Goal: Navigation & Orientation: Find specific page/section

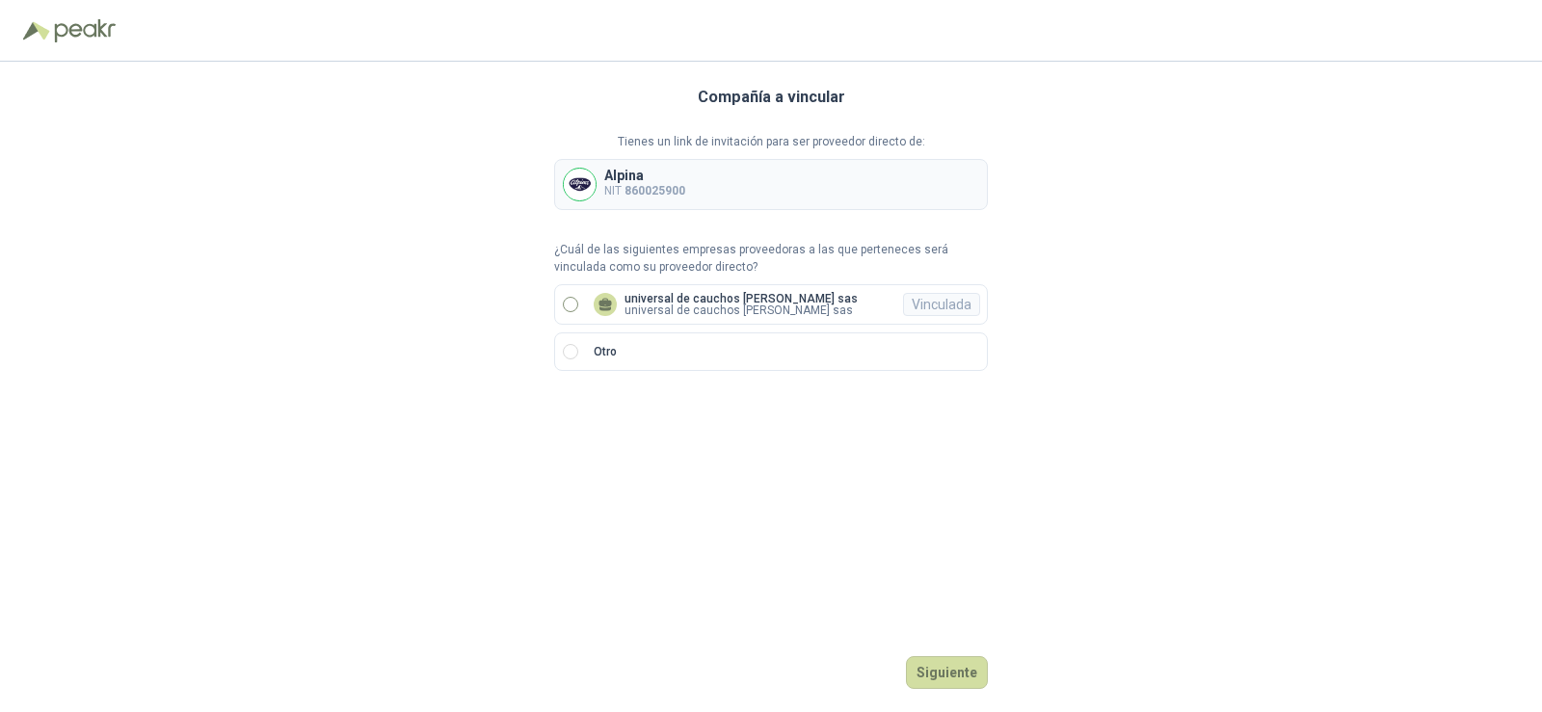
click at [581, 301] on label "universal de cauchos [PERSON_NAME] sas universal de cauchos [PERSON_NAME] sas V…" at bounding box center [771, 304] width 434 height 40
click at [962, 670] on button "Ingresar" at bounding box center [949, 672] width 76 height 33
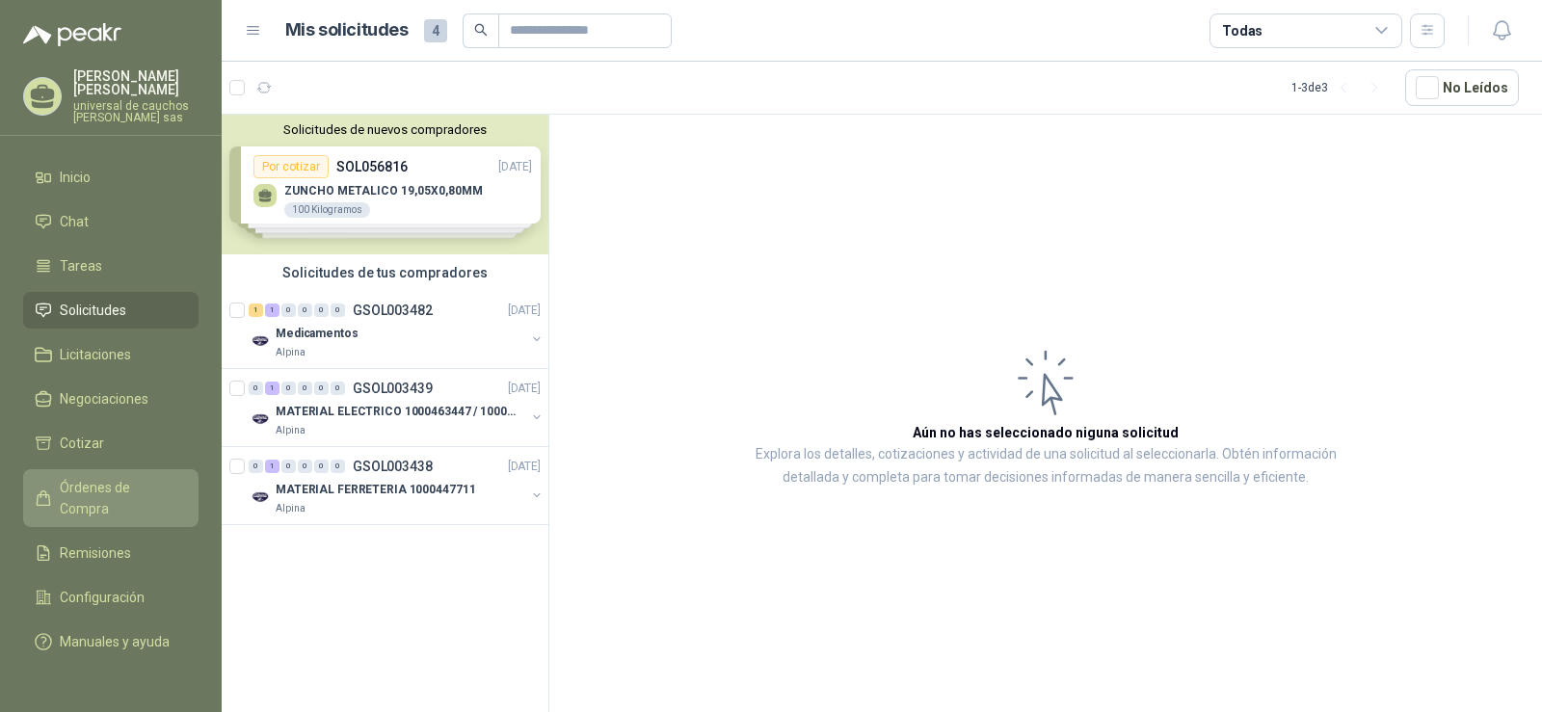
click at [89, 488] on span "Órdenes de Compra" at bounding box center [120, 498] width 120 height 42
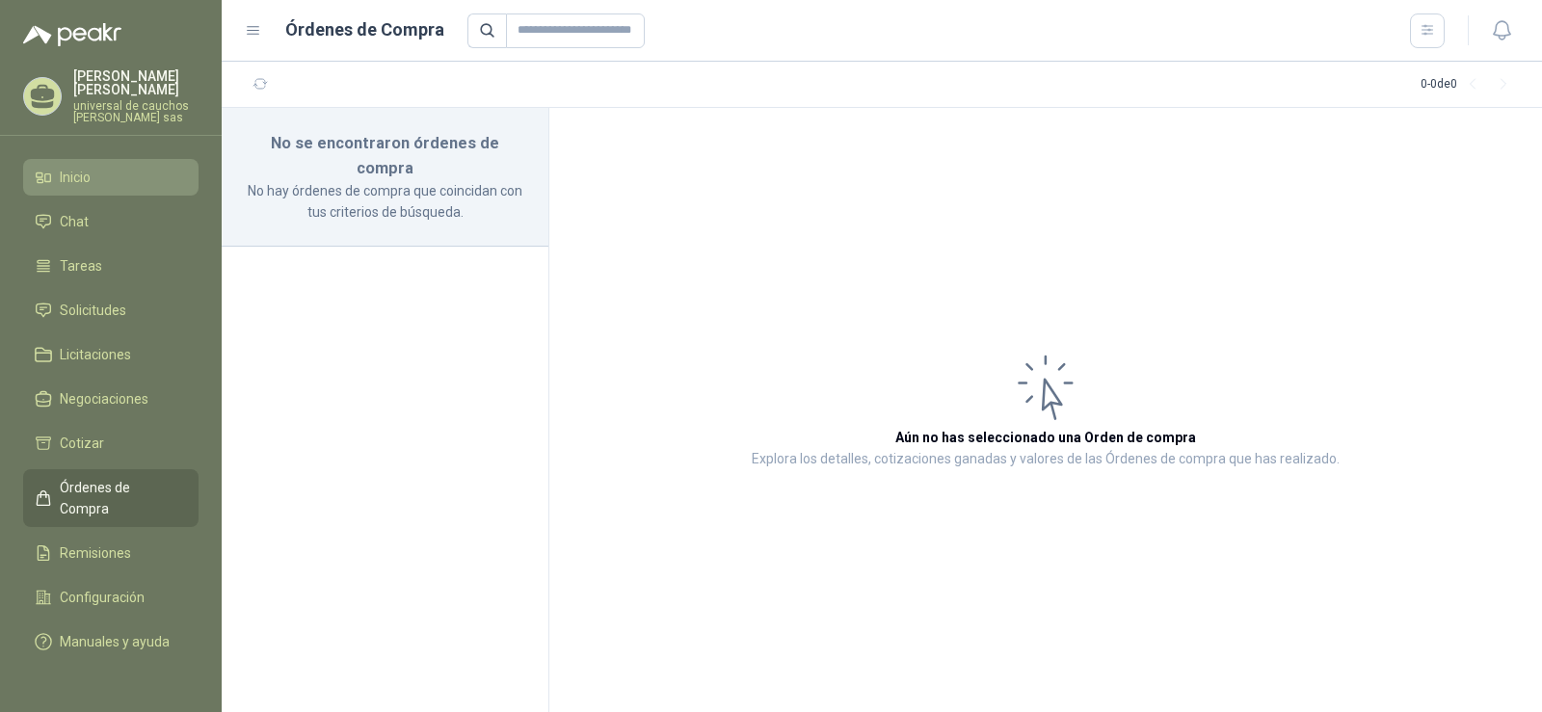
click at [88, 177] on span "Inicio" at bounding box center [75, 177] width 31 height 21
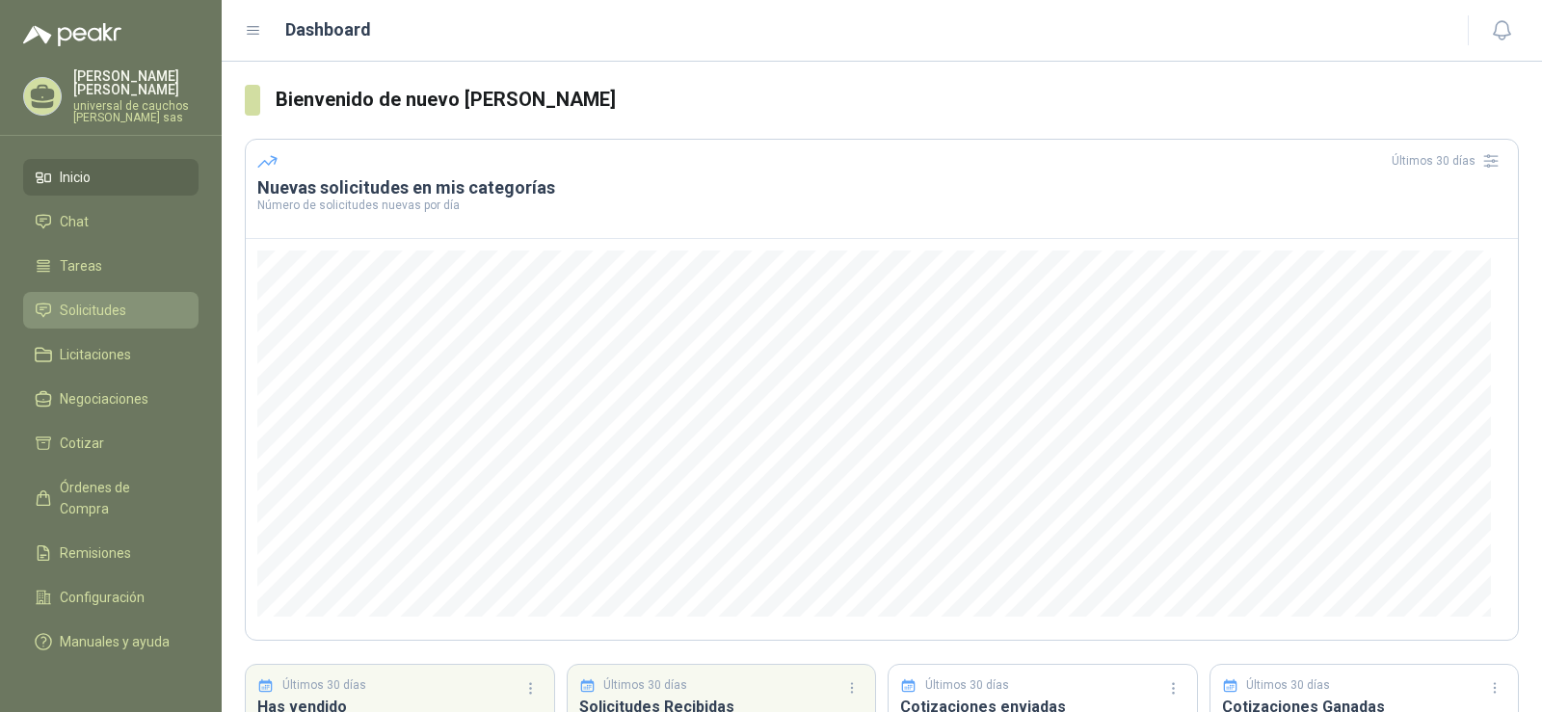
click at [94, 311] on span "Solicitudes" at bounding box center [93, 310] width 66 height 21
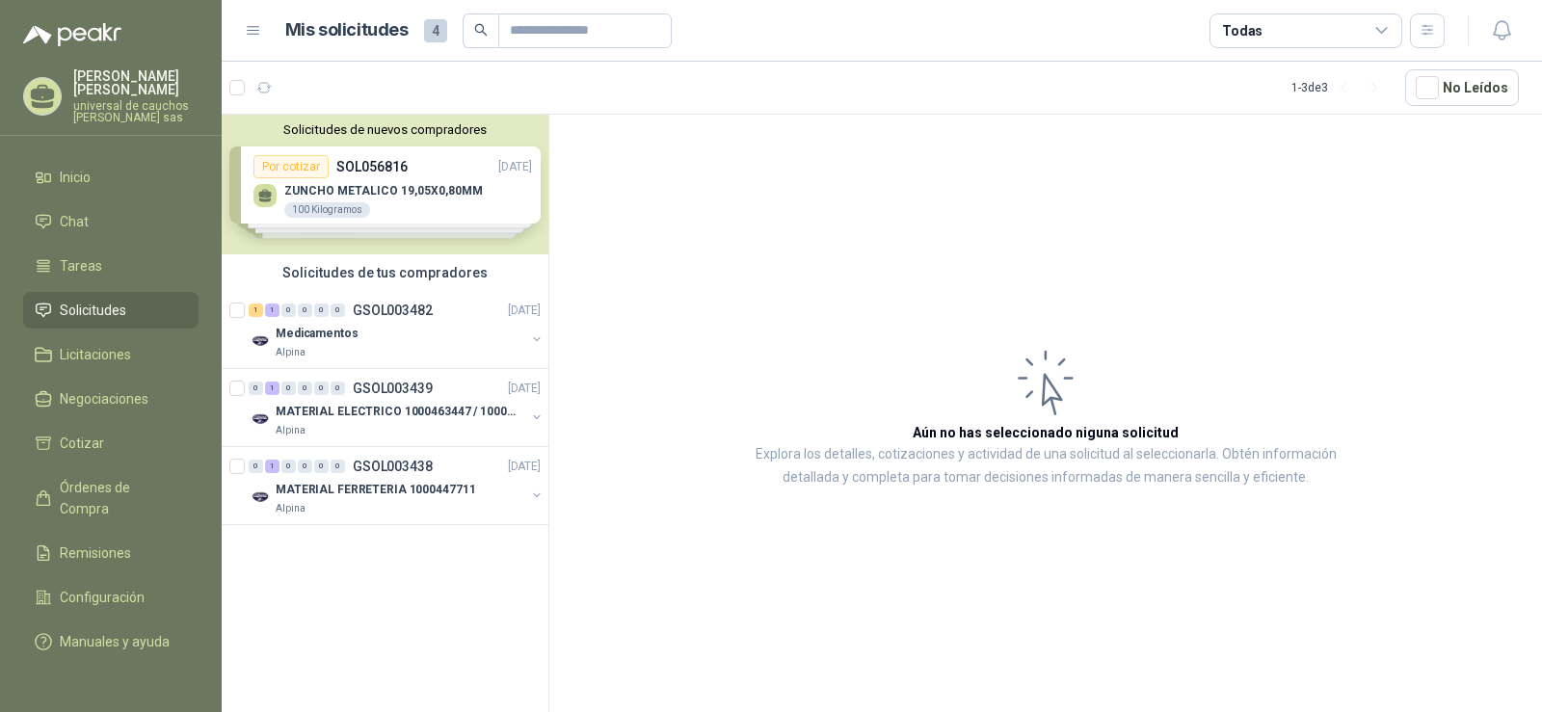
click at [276, 167] on div "Solicitudes de nuevos compradores Por cotizar SOL056816 [DATE] ZUNCHO METALICO …" at bounding box center [385, 185] width 327 height 140
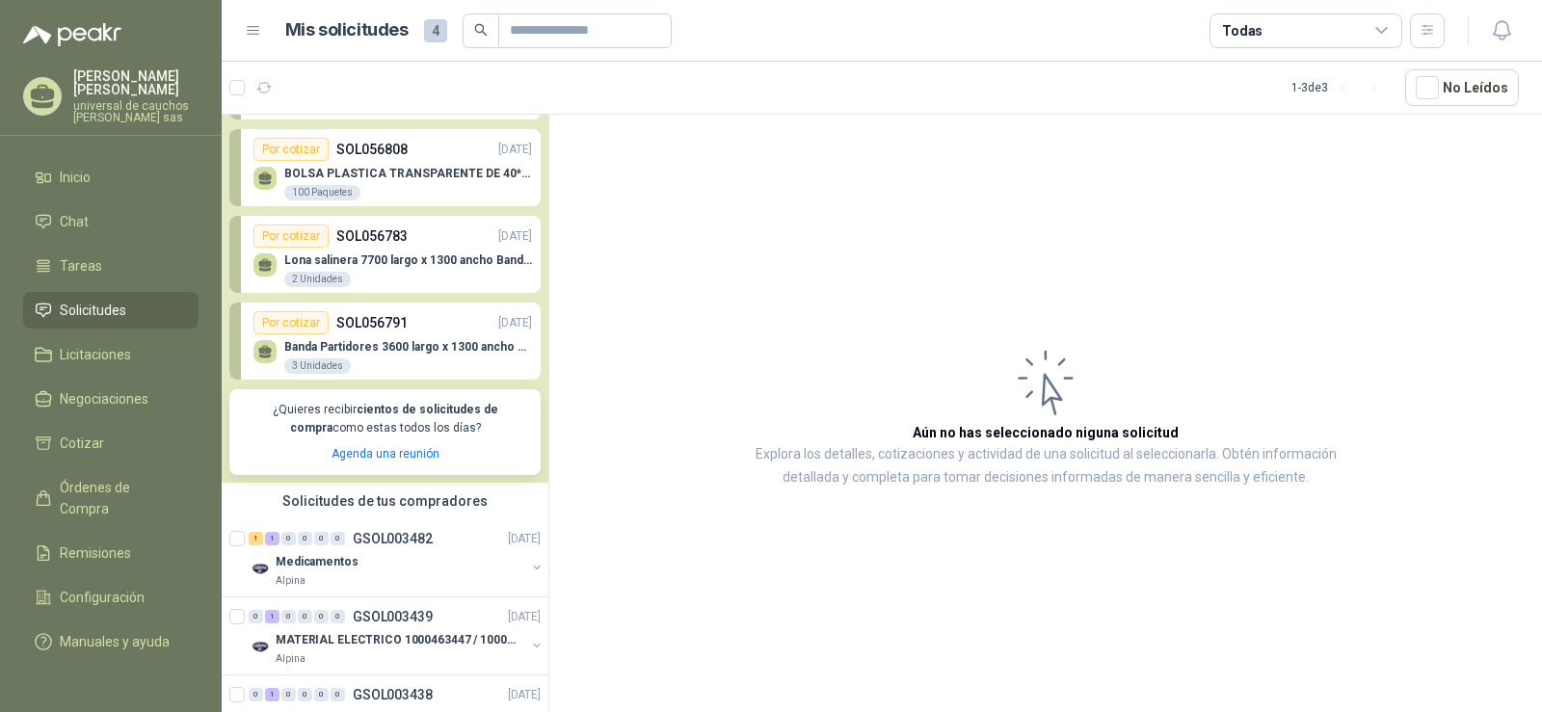
scroll to position [182, 0]
